Goal: Task Accomplishment & Management: Manage account settings

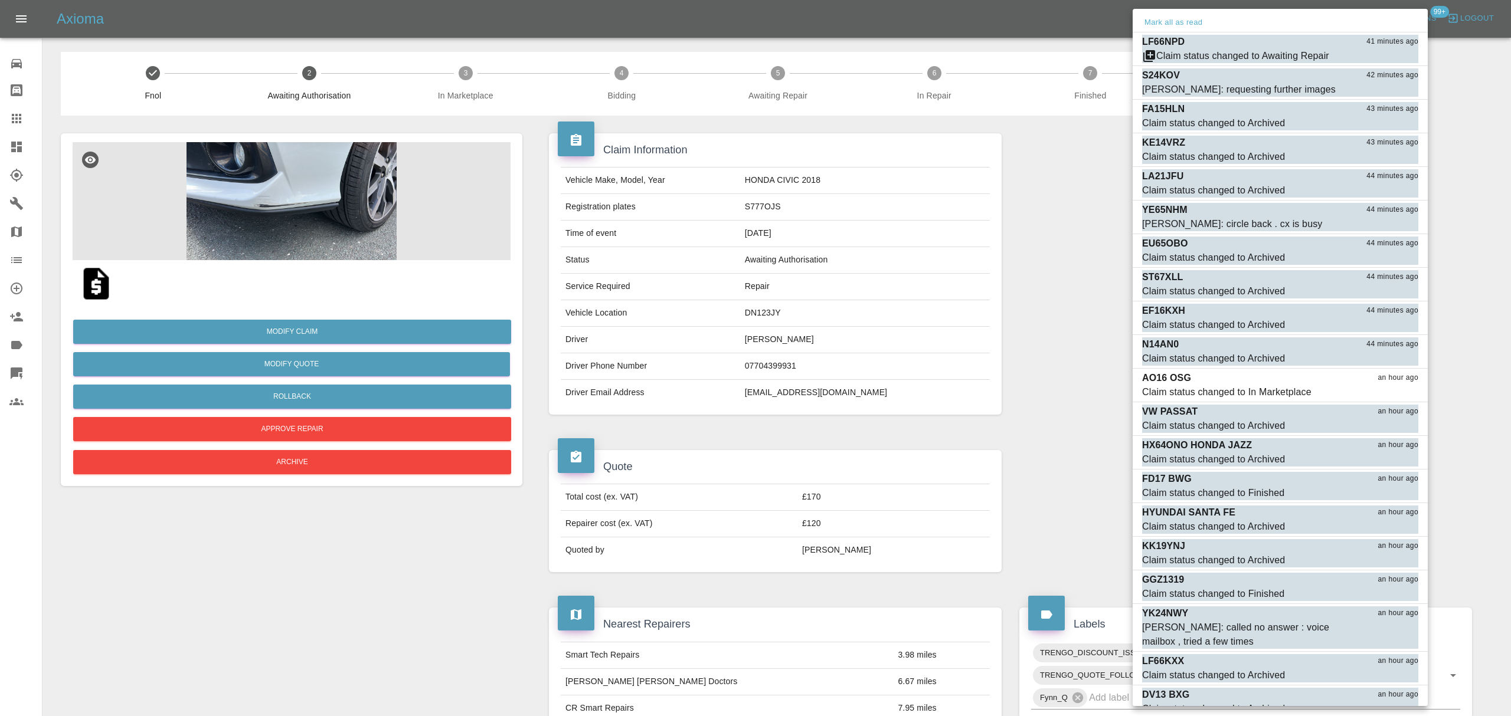
click at [1206, 15] on div "Mark all as read" at bounding box center [1279, 23] width 295 height 19
click at [1175, 22] on button "Mark all as read" at bounding box center [1173, 23] width 63 height 14
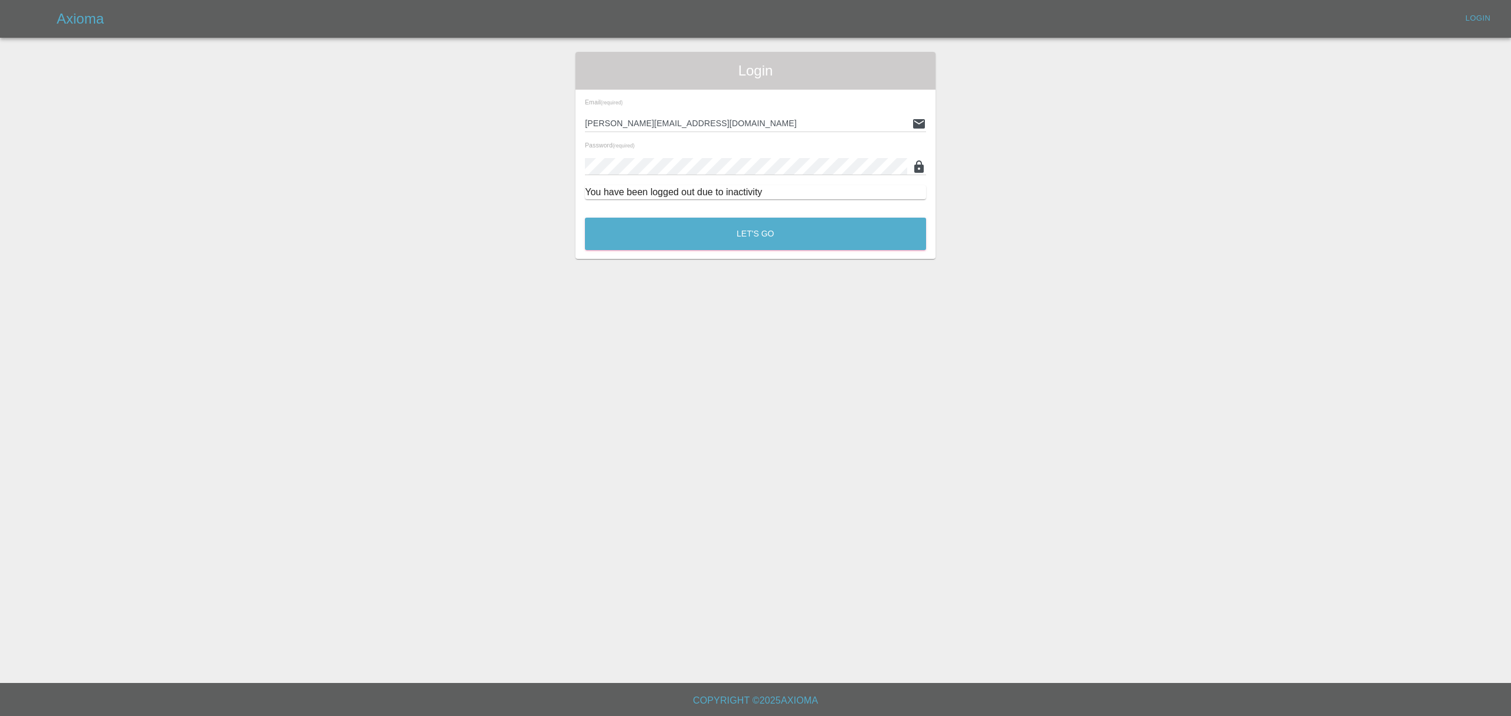
click at [1108, 222] on div "Login Email (required) [PERSON_NAME][EMAIL_ADDRESS][DOMAIN_NAME] Password (requ…" at bounding box center [755, 155] width 1509 height 207
click at [747, 237] on button "Let's Go" at bounding box center [755, 234] width 341 height 32
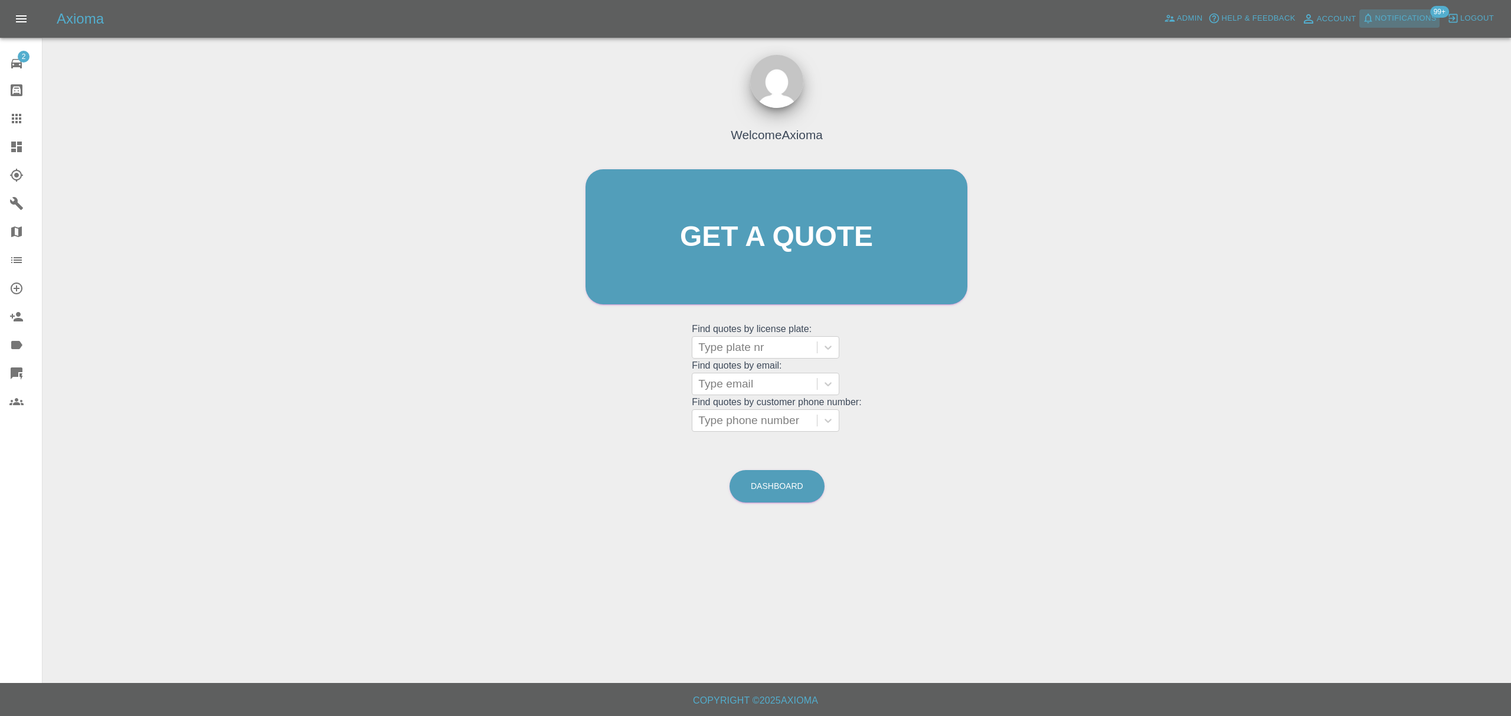
click at [1407, 13] on span "Notifications" at bounding box center [1405, 19] width 61 height 14
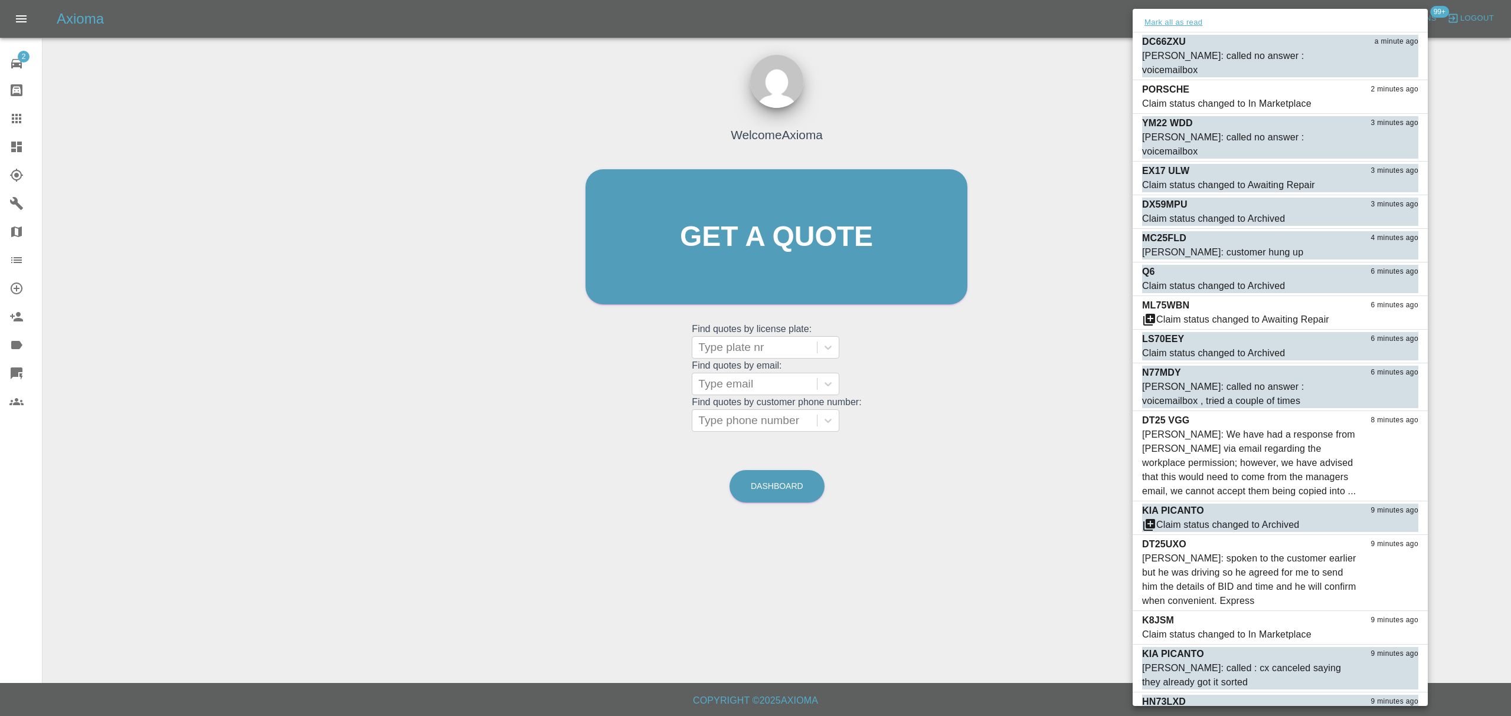
click at [1185, 28] on button "Mark all as read" at bounding box center [1173, 23] width 63 height 14
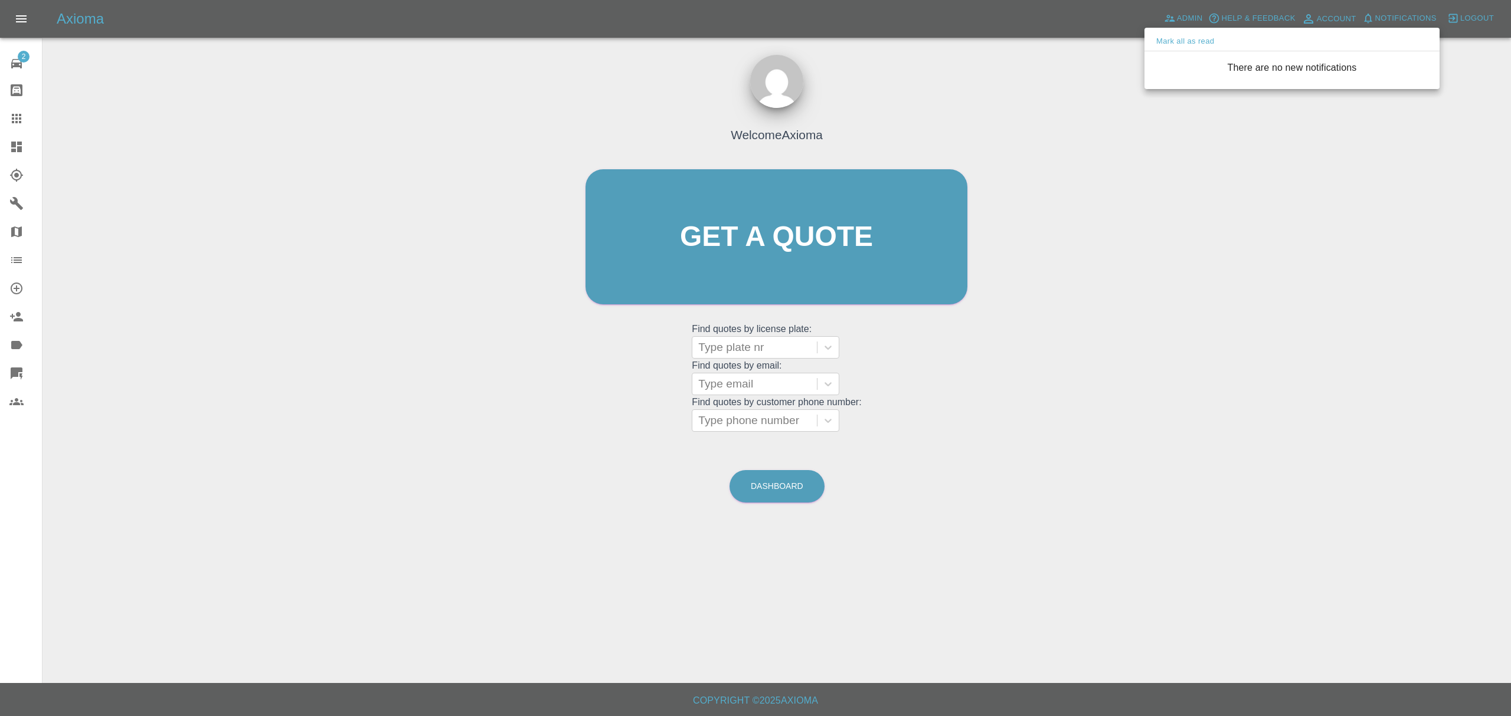
click at [1085, 171] on div at bounding box center [755, 358] width 1511 height 716
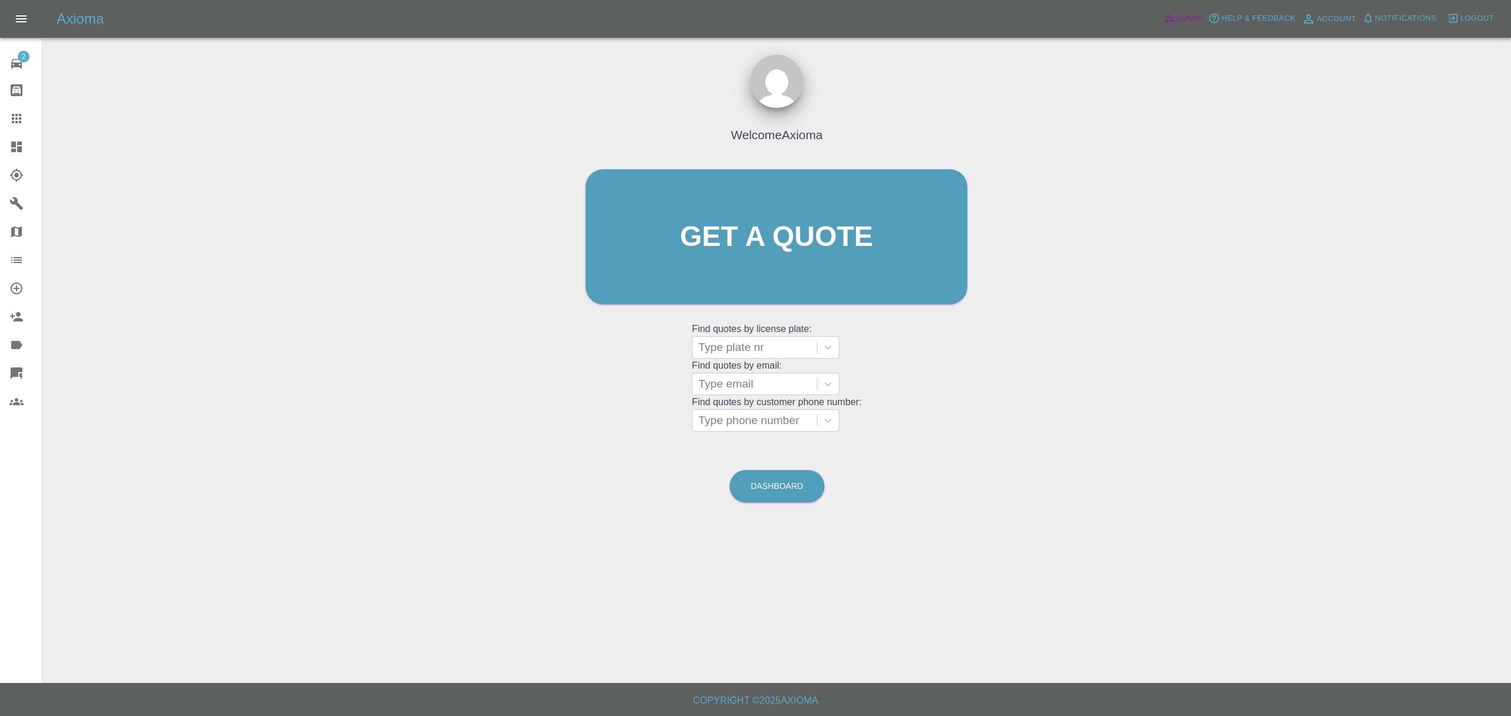
click at [1190, 15] on span "Admin" at bounding box center [1190, 19] width 26 height 14
